Goal: Check status

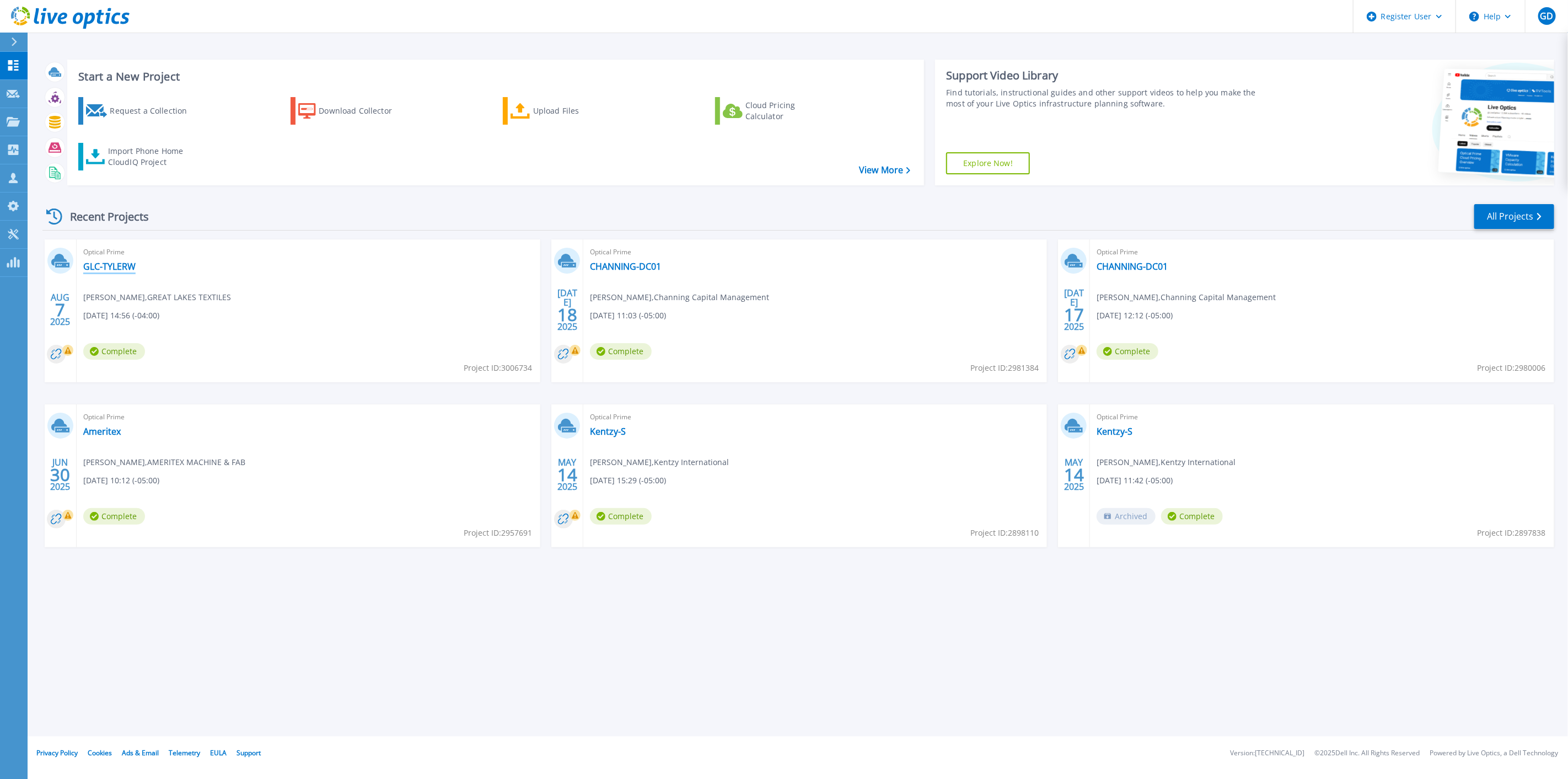
click at [110, 267] on link "GLC-TYLERW" at bounding box center [109, 267] width 53 height 11
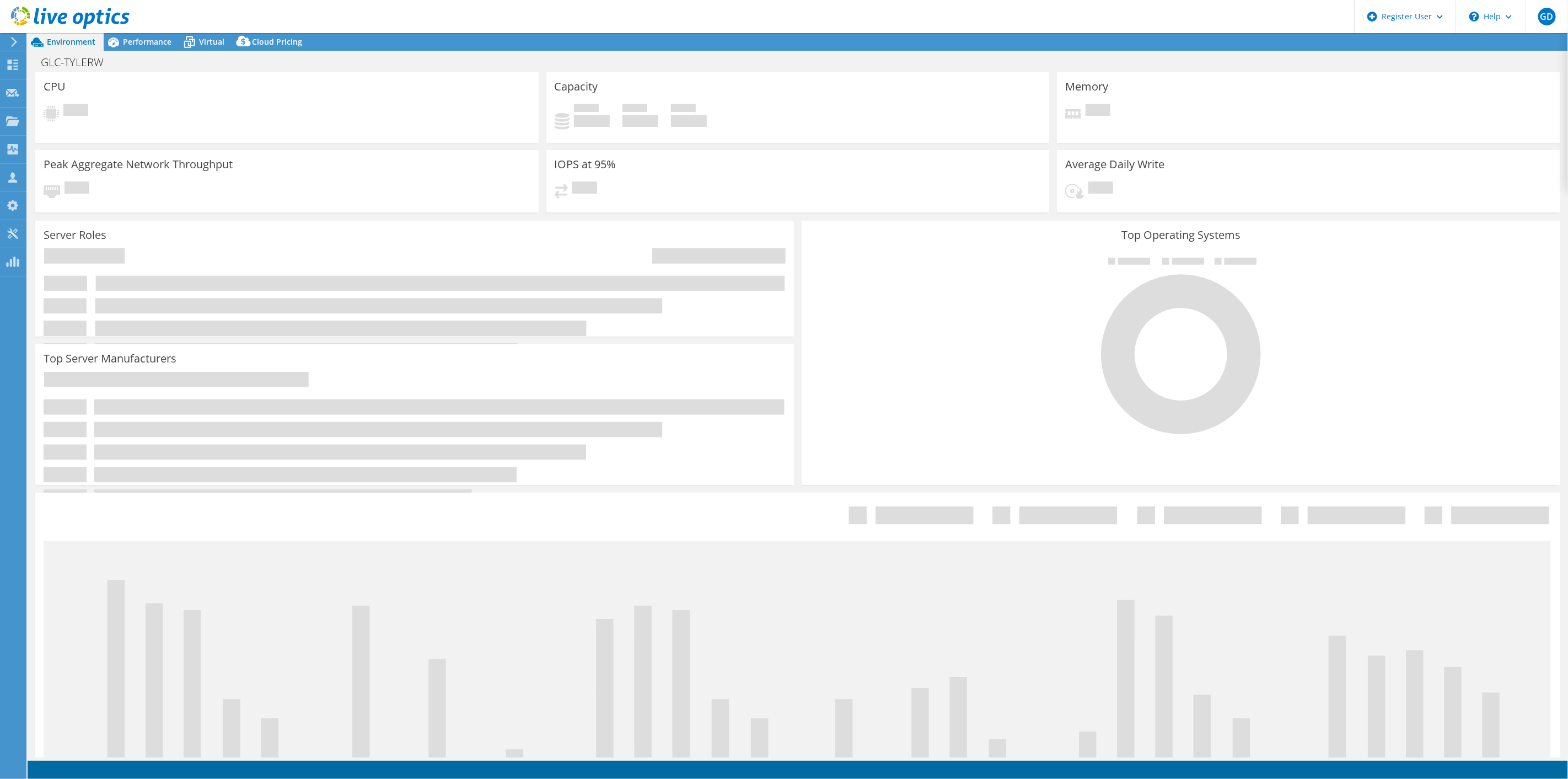
select select "USD"
